Goal: Task Accomplishment & Management: Use online tool/utility

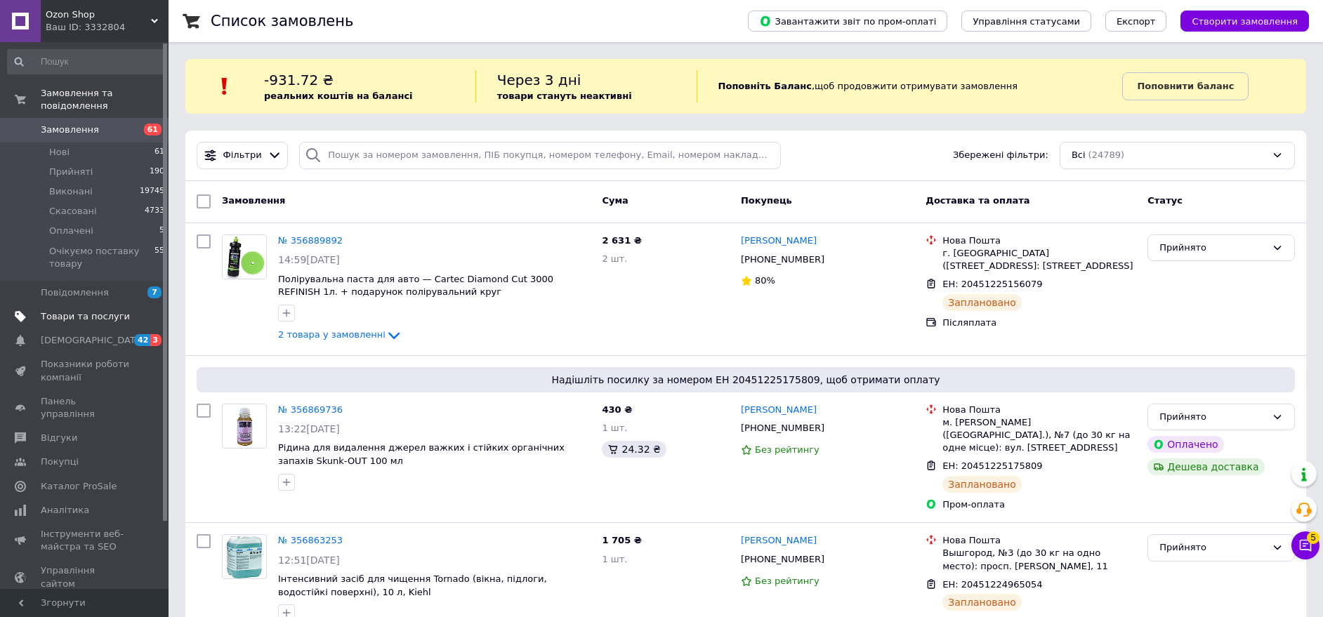
click at [77, 310] on span "Товари та послуги" at bounding box center [85, 316] width 89 height 13
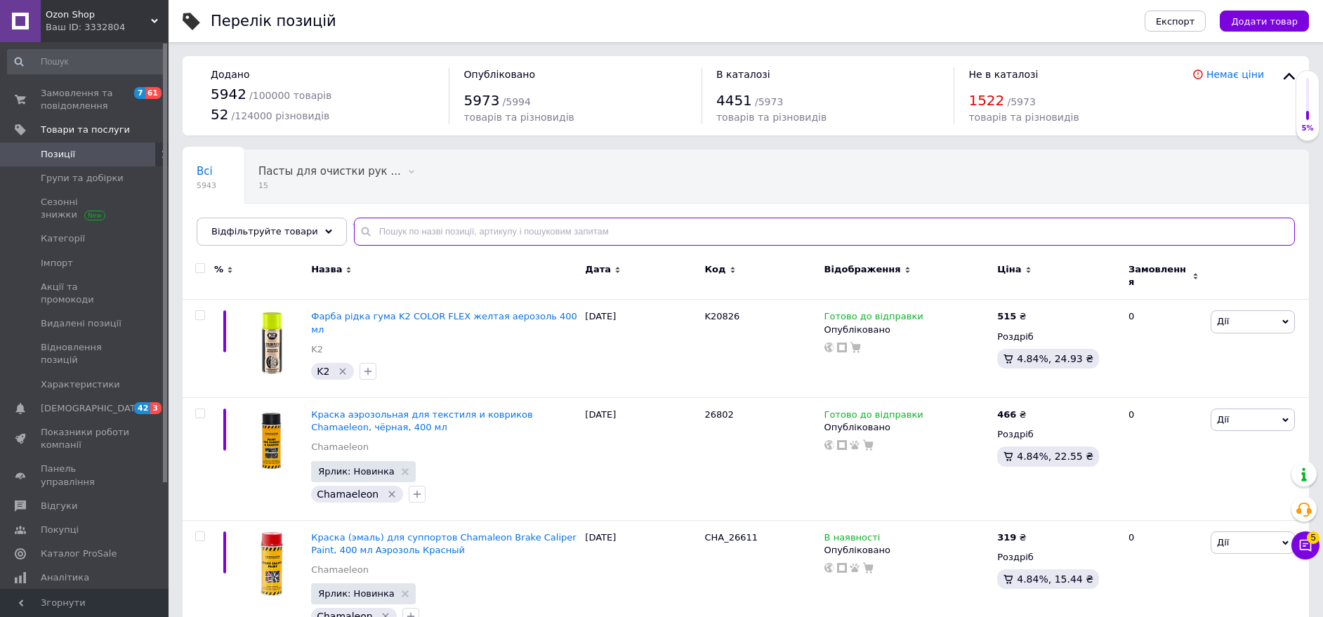
click at [463, 238] on input "text" at bounding box center [824, 232] width 941 height 28
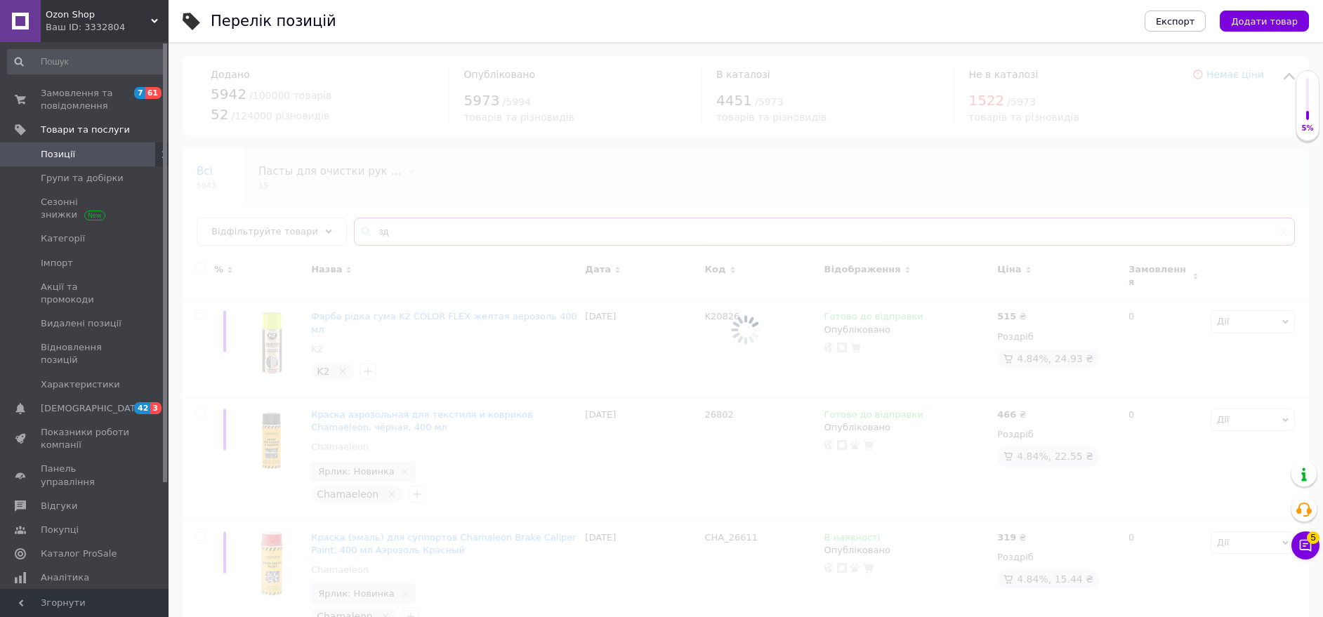
type input "з"
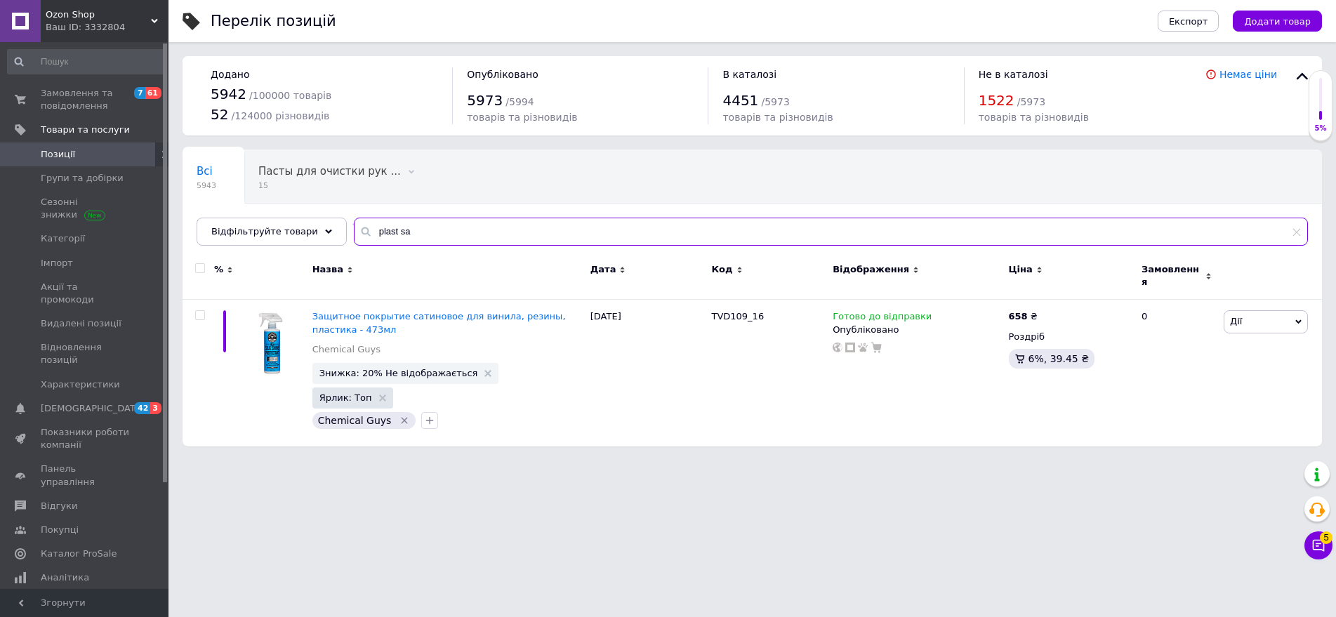
click at [383, 233] on input "plast sa" at bounding box center [831, 232] width 954 height 28
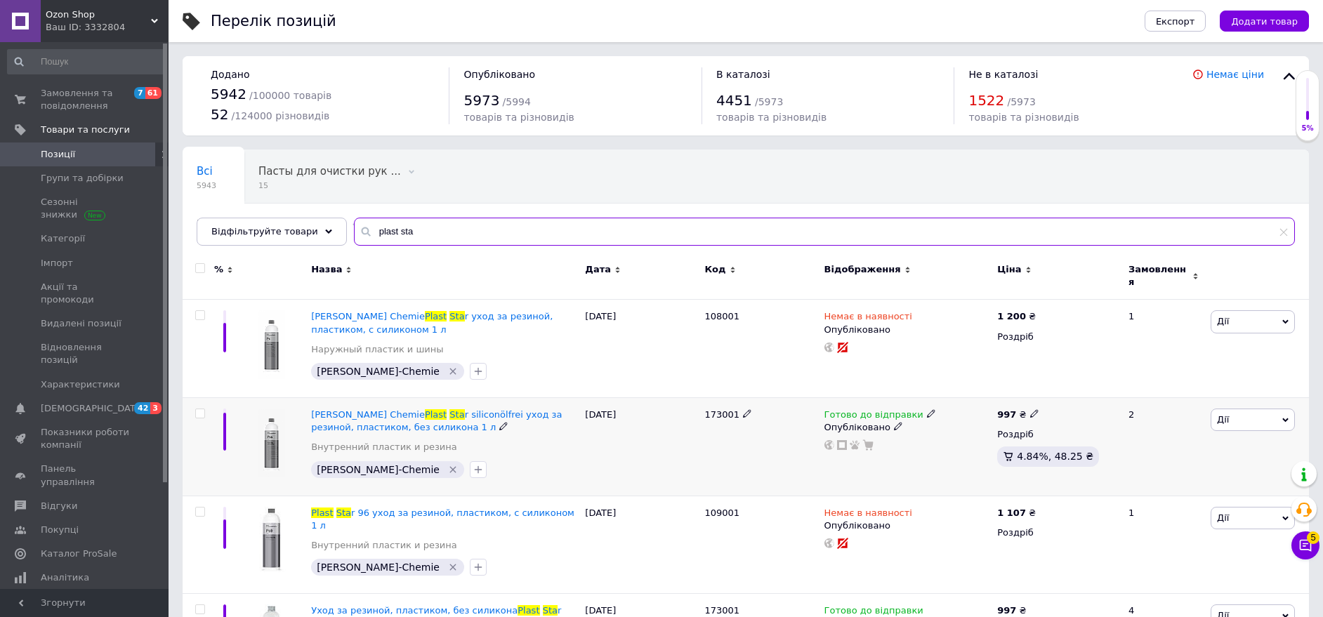
type input "plast sta"
click at [1263, 409] on span "Дії" at bounding box center [1252, 420] width 84 height 22
click at [1181, 480] on li "Копіювати" at bounding box center [1201, 487] width 186 height 20
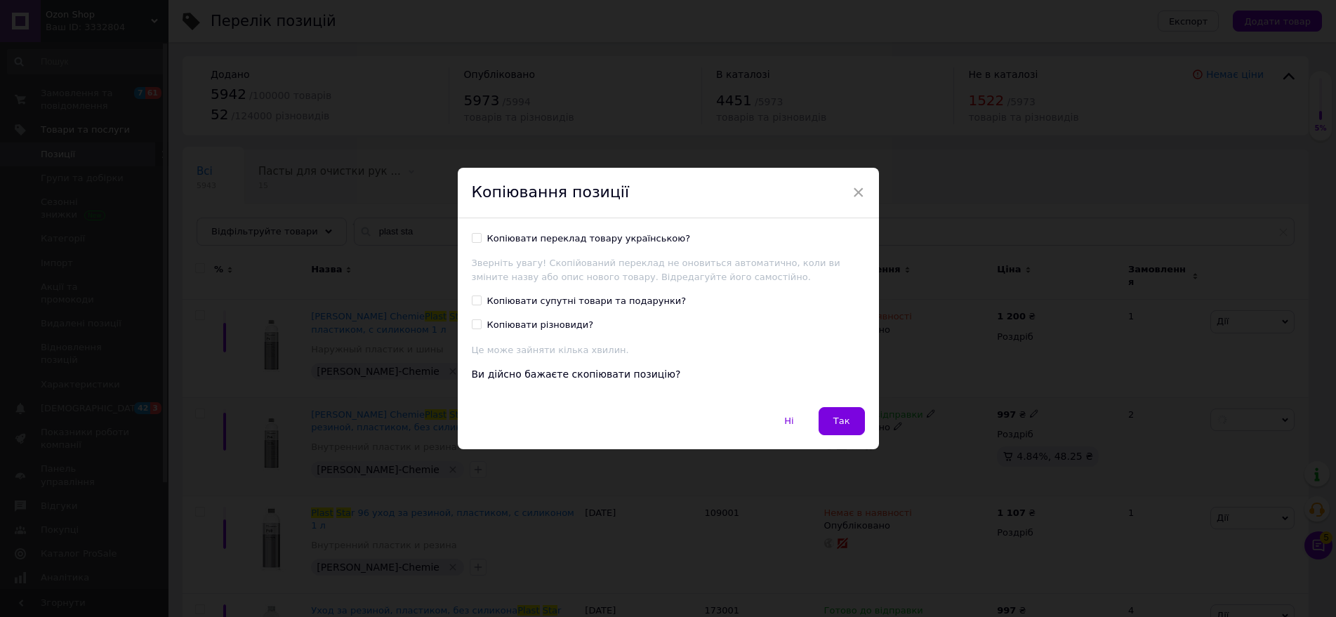
click at [559, 241] on div "Копіювати переклад товару українською?" at bounding box center [589, 238] width 204 height 13
click at [481, 241] on input "Копіювати переклад товару українською?" at bounding box center [476, 237] width 9 height 9
checkbox input "true"
click at [545, 299] on div "Копіювати супутні товари та подарунки?" at bounding box center [586, 301] width 199 height 13
click at [481, 299] on input "Копіювати супутні товари та подарунки?" at bounding box center [476, 300] width 9 height 9
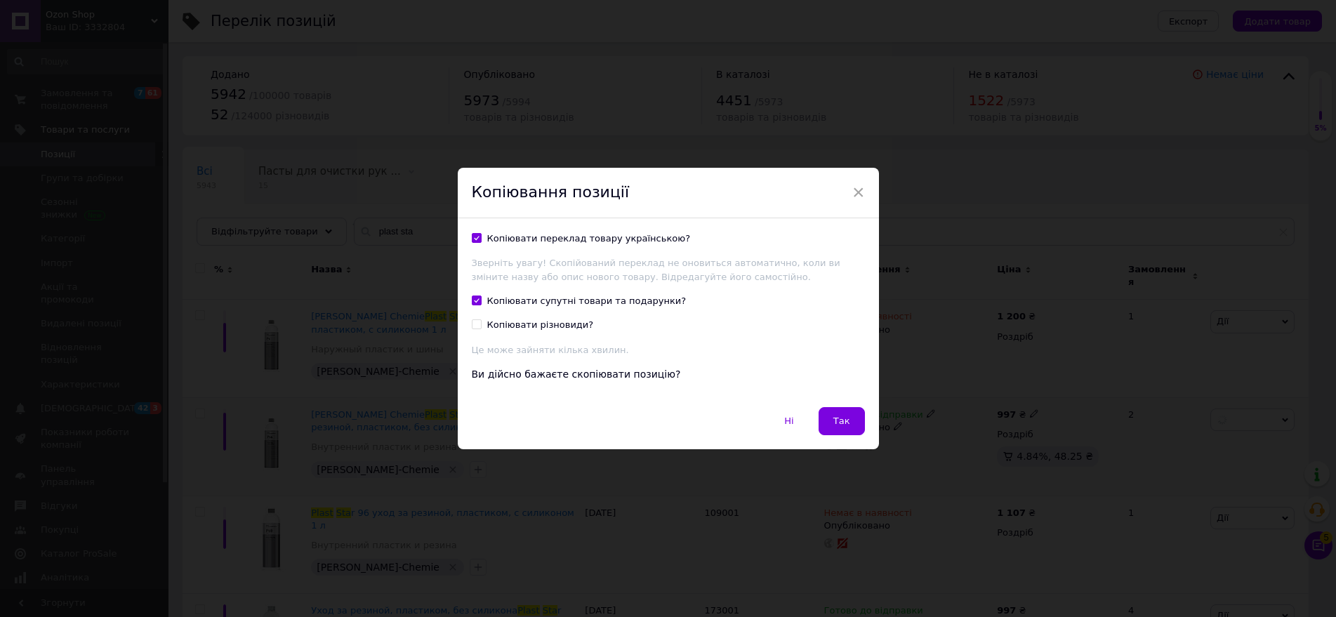
checkbox input "true"
click at [538, 320] on div "Копіювати різновиди?" at bounding box center [540, 325] width 107 height 13
click at [481, 320] on input "Копіювати різновиди?" at bounding box center [476, 323] width 9 height 9
checkbox input "true"
click at [844, 418] on span "Так" at bounding box center [841, 421] width 17 height 11
